Goal: Transaction & Acquisition: Download file/media

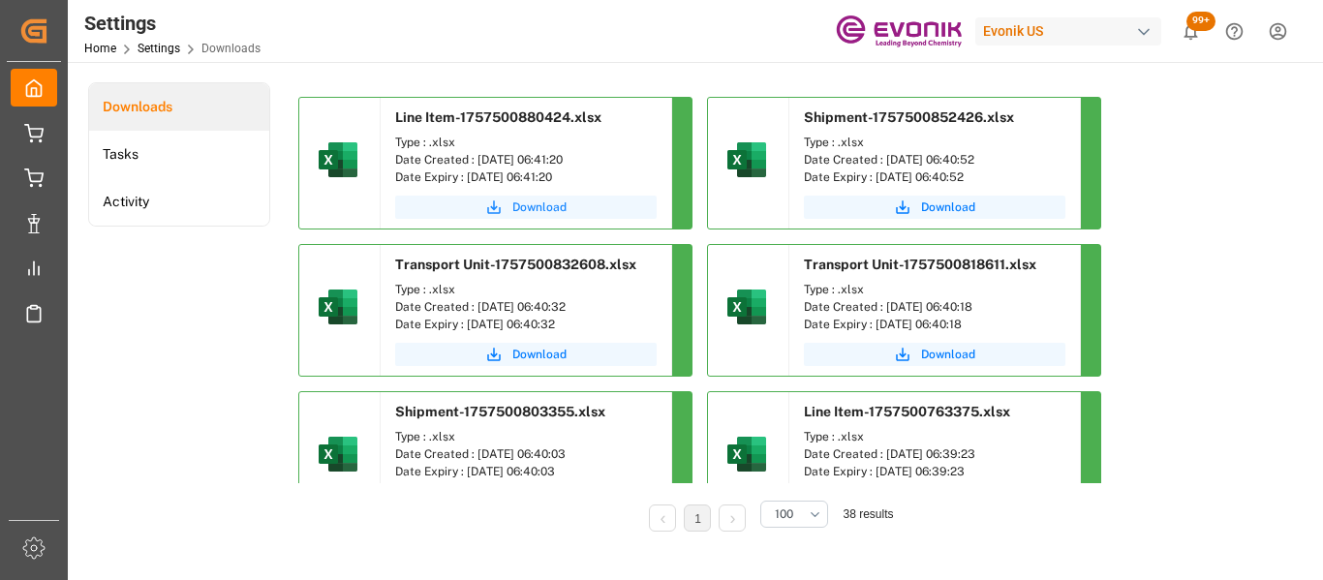
drag, startPoint x: 0, startPoint y: 0, endPoint x: 534, endPoint y: 207, distance: 572.3
click at [534, 207] on span "Download" at bounding box center [539, 206] width 54 height 17
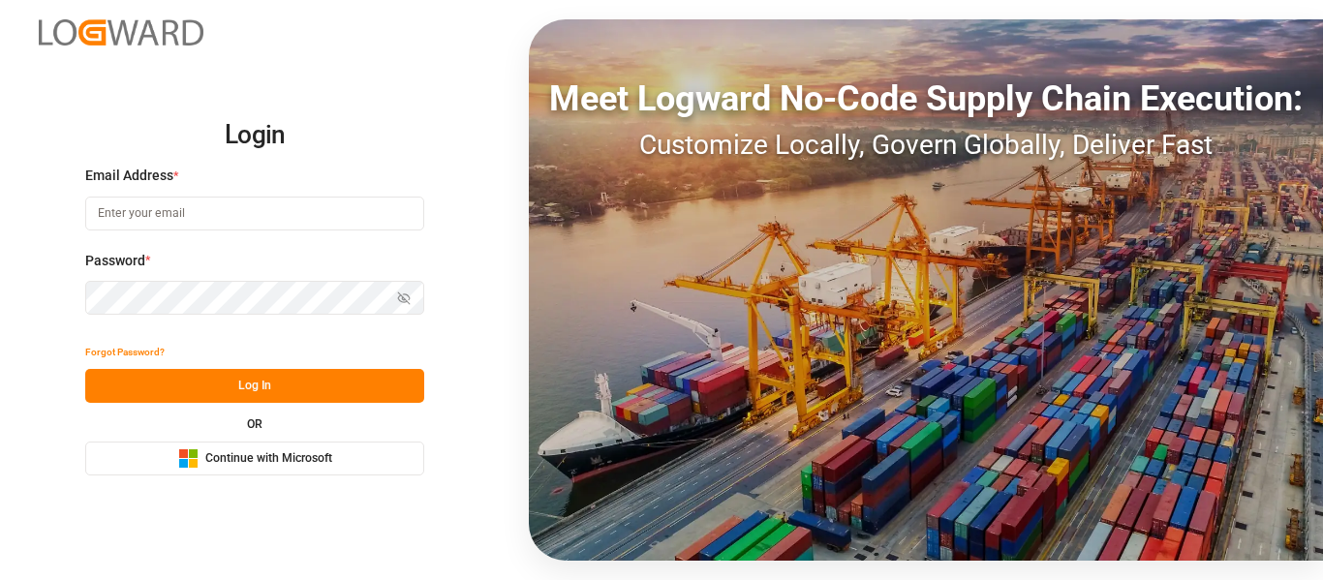
click at [313, 467] on span "Continue with Microsoft" at bounding box center [268, 458] width 127 height 17
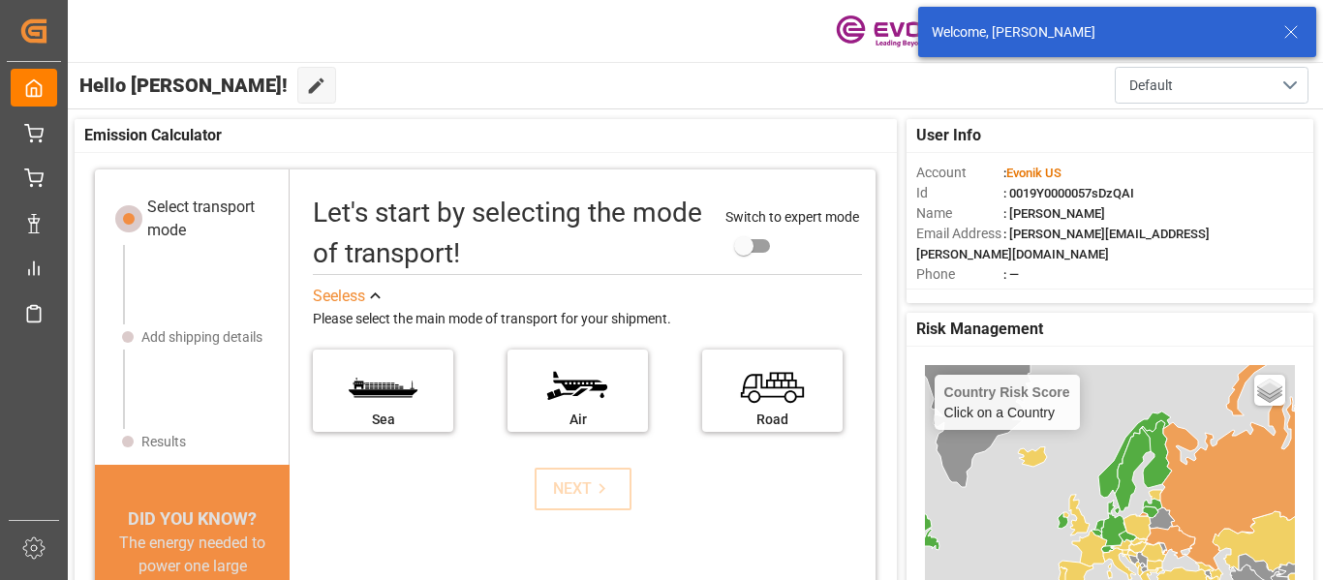
click at [1283, 29] on icon at bounding box center [1290, 31] width 23 height 23
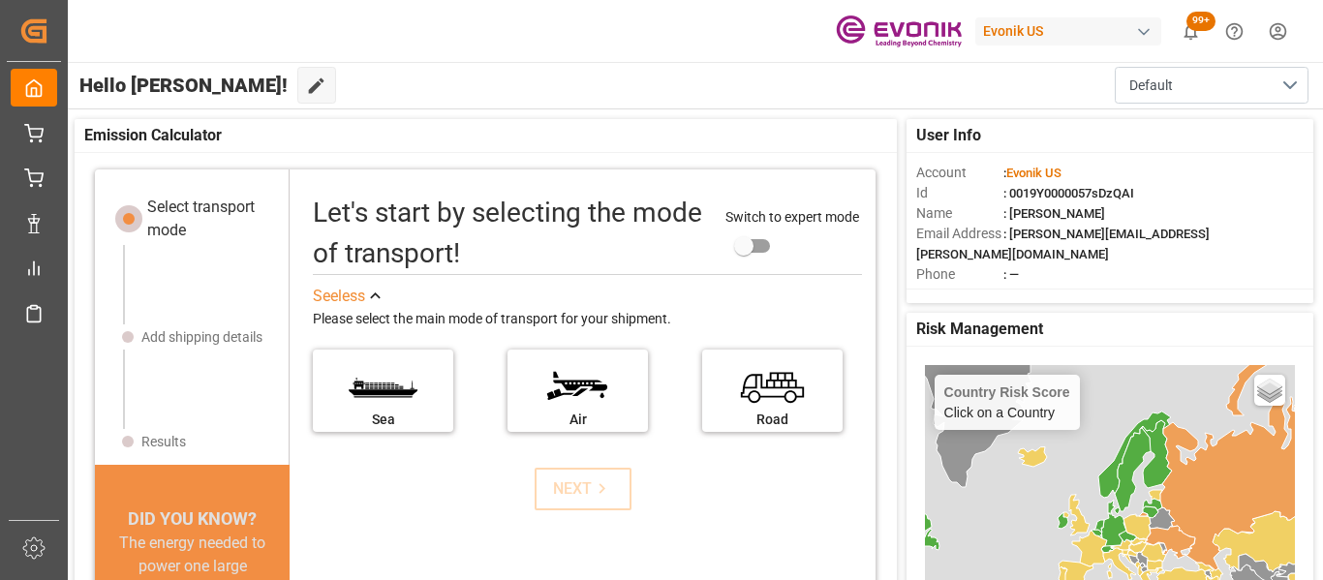
click at [1208, 30] on span "99+" at bounding box center [1200, 21] width 29 height 19
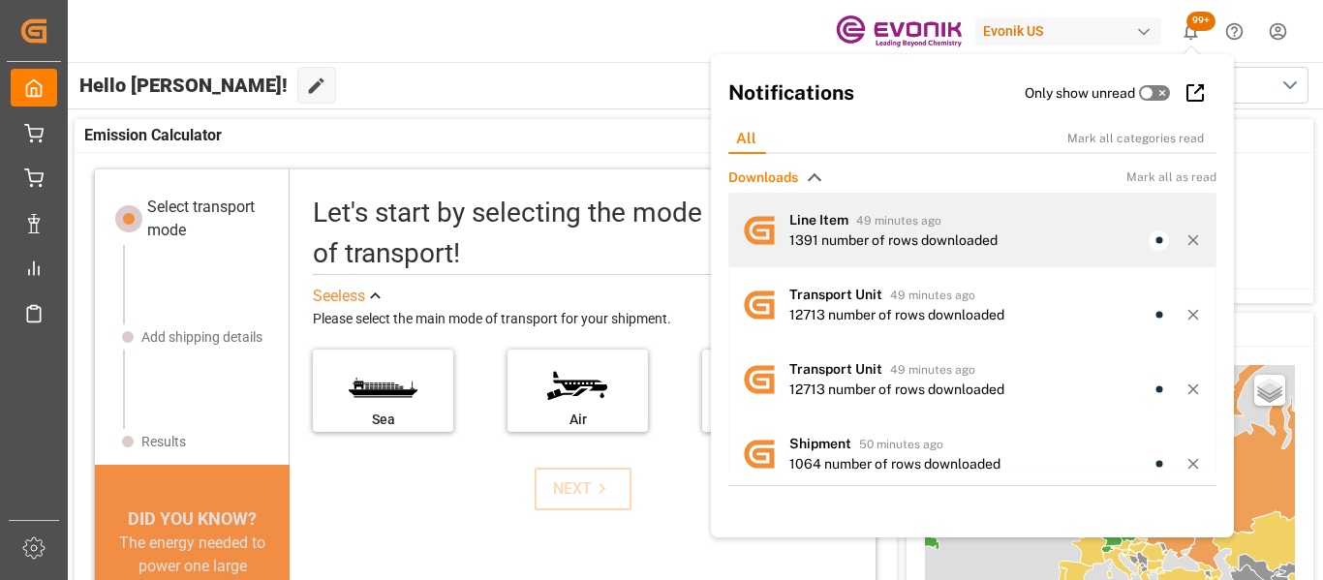
click at [915, 239] on div "1391 number of rows downloaded" at bounding box center [893, 240] width 208 height 20
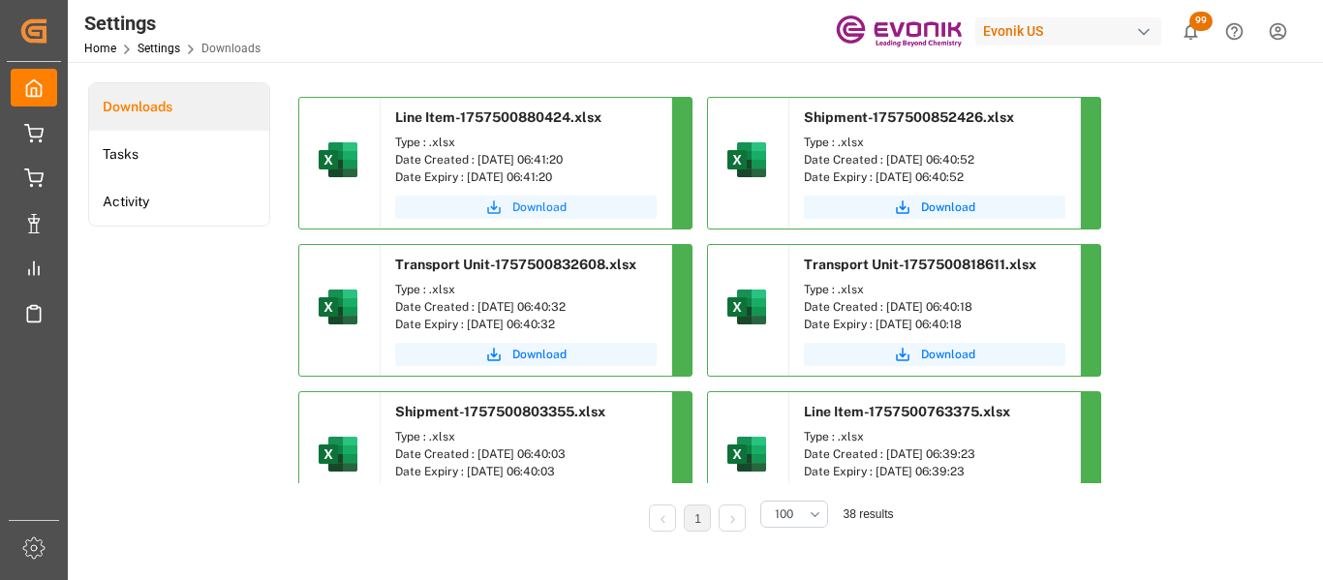
click at [510, 216] on button "Download" at bounding box center [525, 207] width 261 height 23
click at [543, 210] on span "Download" at bounding box center [539, 206] width 54 height 17
click at [960, 205] on span "Download" at bounding box center [948, 206] width 54 height 17
click at [511, 203] on button "Download" at bounding box center [525, 207] width 261 height 23
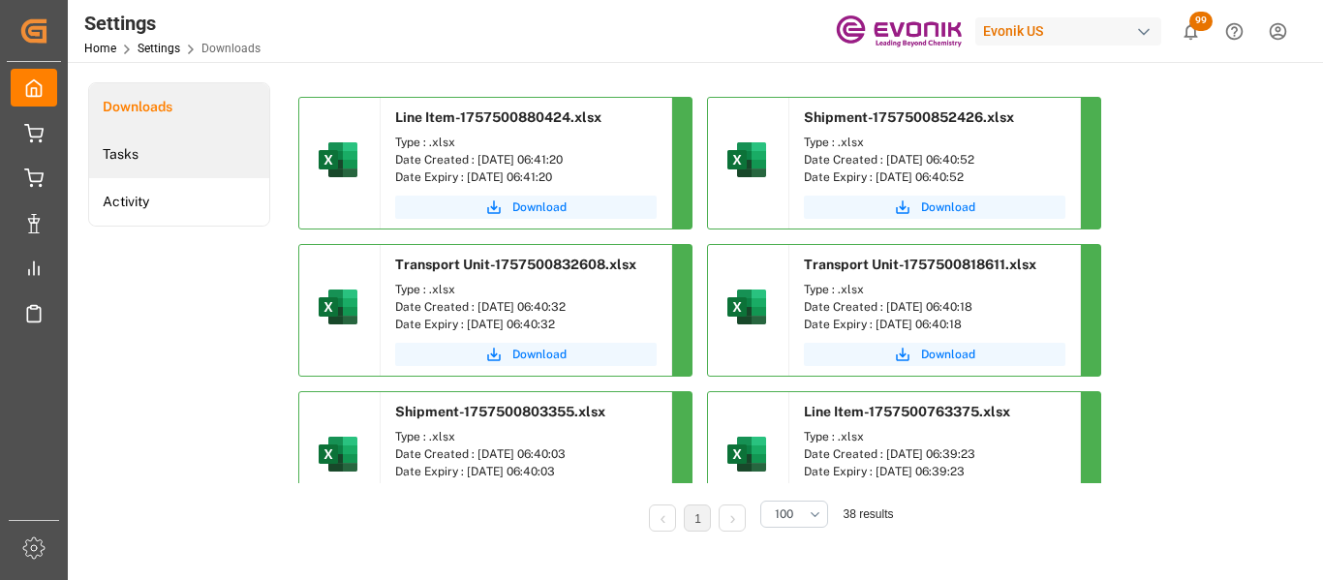
click at [140, 169] on li "Tasks" at bounding box center [179, 154] width 180 height 47
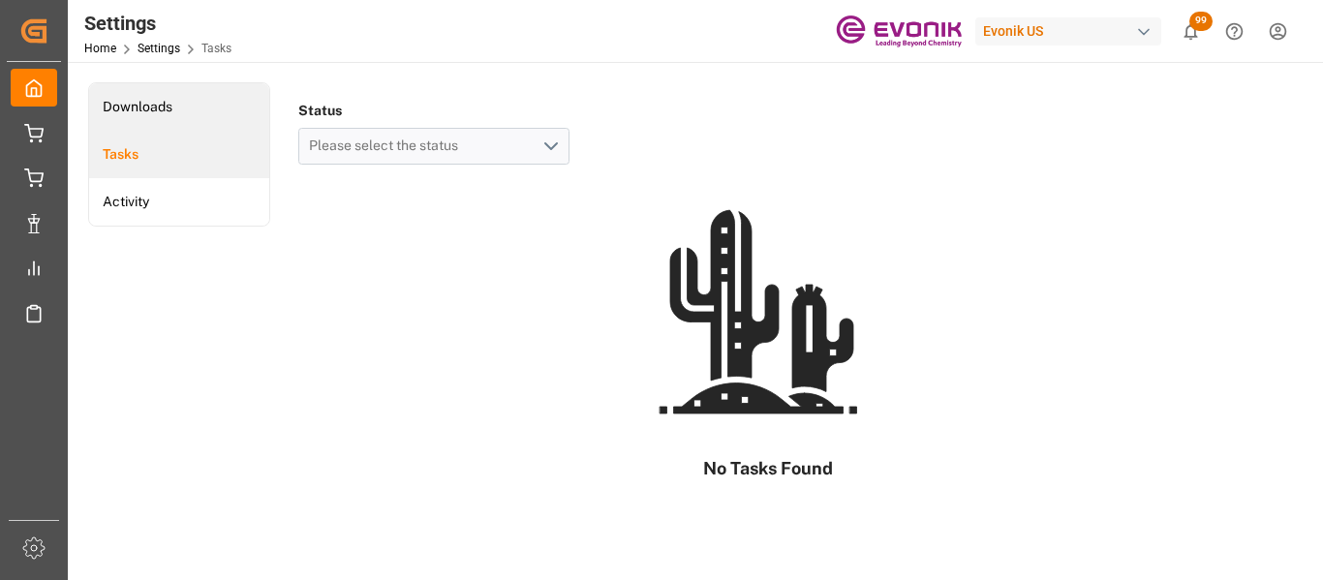
click at [150, 101] on li "Downloads" at bounding box center [179, 106] width 180 height 47
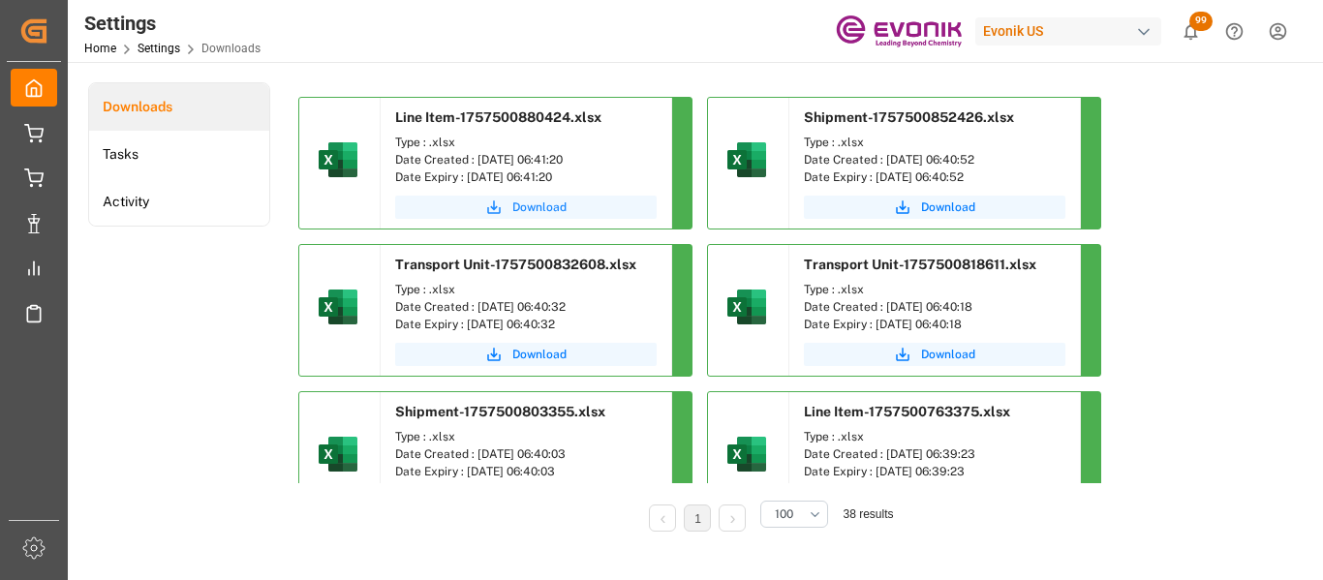
click at [528, 212] on span "Download" at bounding box center [539, 206] width 54 height 17
